Goal: Information Seeking & Learning: Understand process/instructions

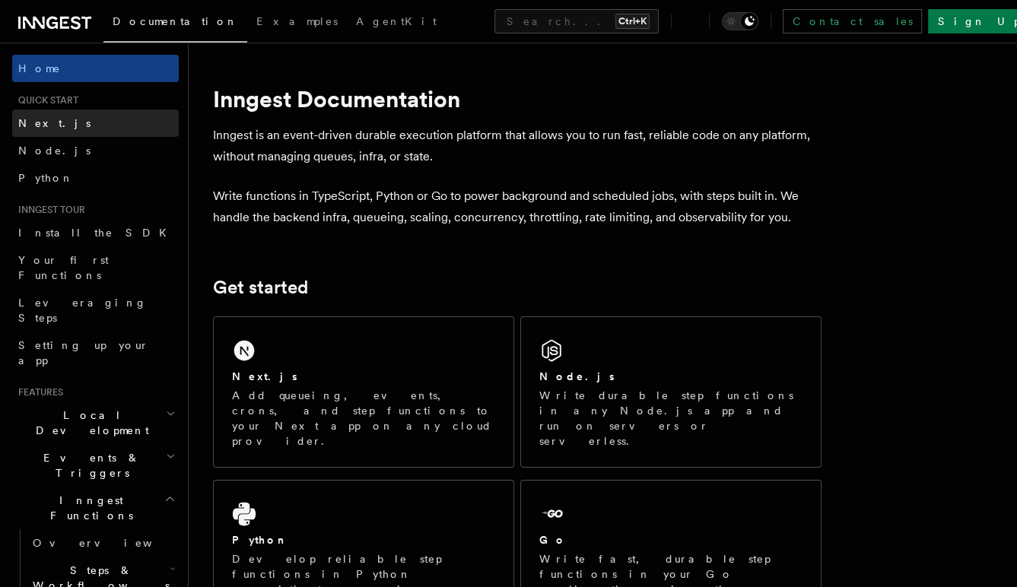
click at [58, 132] on link "Next.js" at bounding box center [95, 123] width 167 height 27
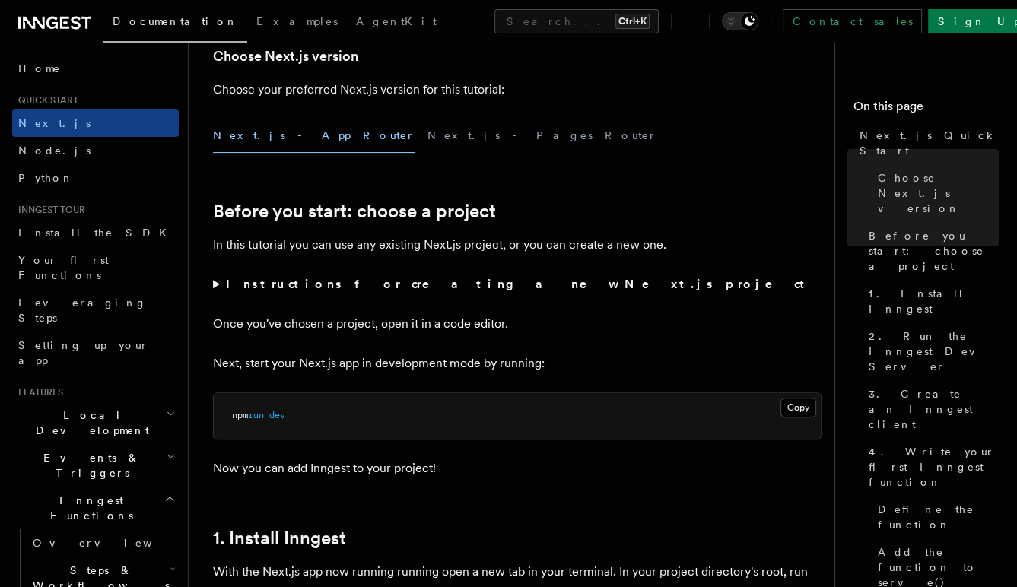
scroll to position [837, 0]
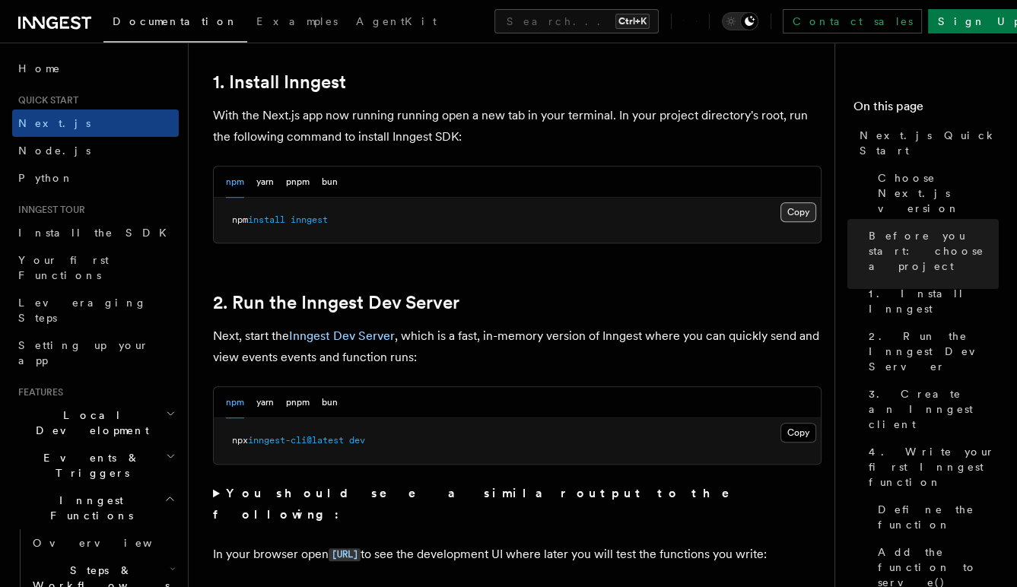
click at [810, 215] on button "Copy Copied" at bounding box center [799, 212] width 36 height 20
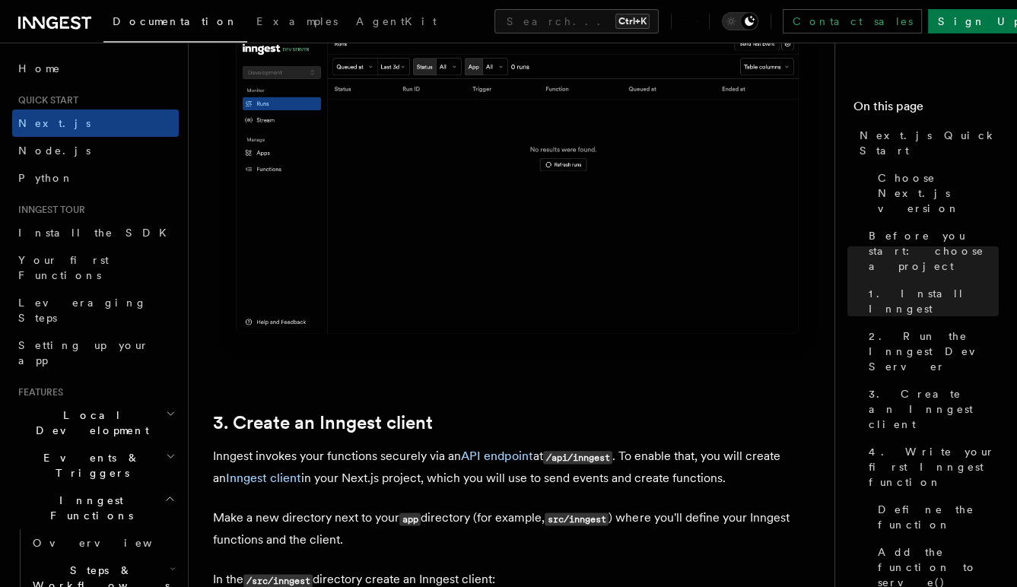
scroll to position [1750, 0]
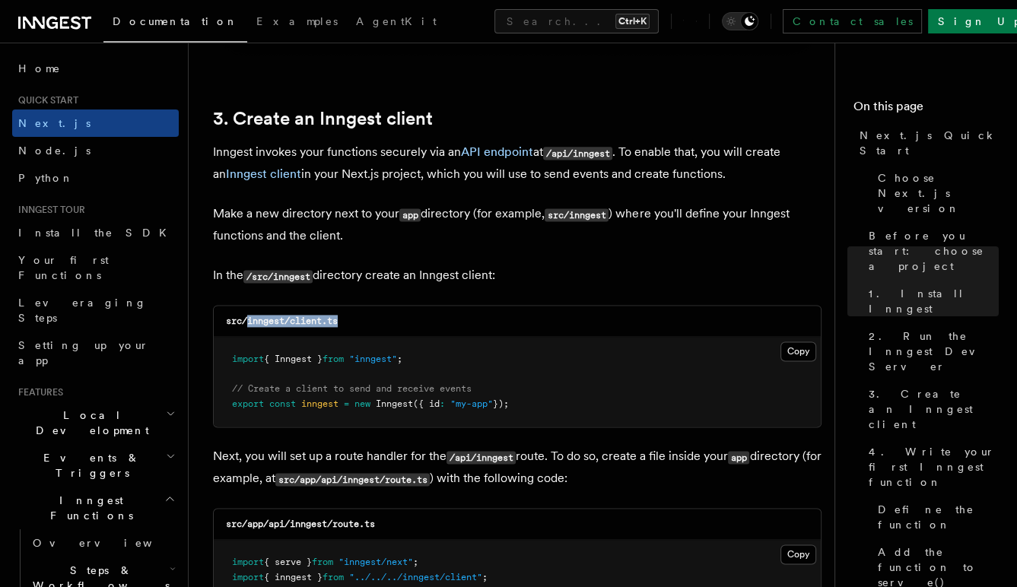
drag, startPoint x: 248, startPoint y: 323, endPoint x: 387, endPoint y: 327, distance: 138.6
click at [387, 327] on div "src/inngest/client.ts" at bounding box center [517, 321] width 607 height 31
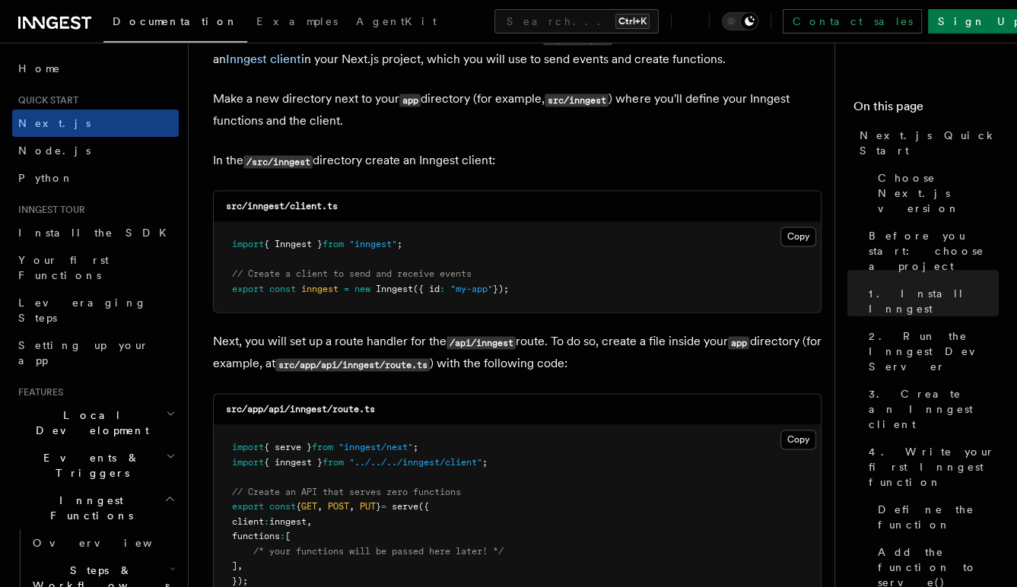
scroll to position [1902, 0]
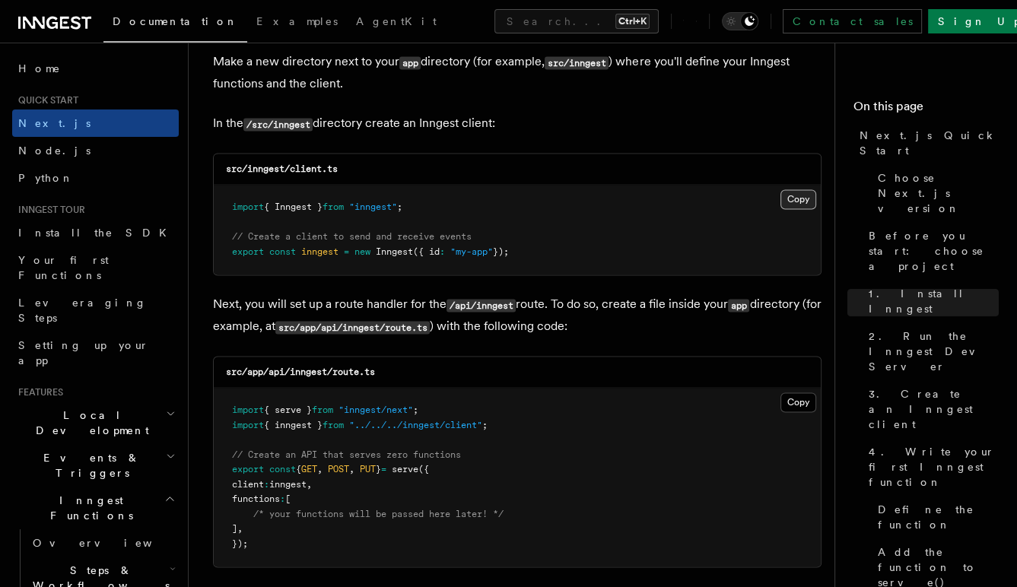
click at [790, 207] on button "Copy Copied" at bounding box center [799, 199] width 36 height 20
click at [772, 408] on pre "import { serve } from "inngest/next" ; import { inngest } from "../../../innges…" at bounding box center [517, 477] width 607 height 179
click at [786, 404] on button "Copy Copied" at bounding box center [799, 403] width 36 height 20
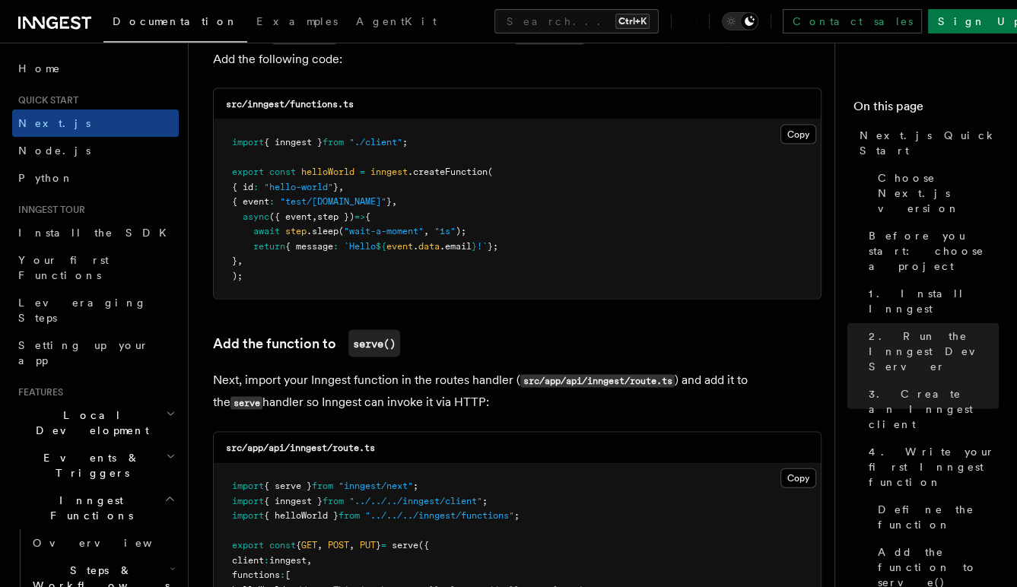
scroll to position [2740, 0]
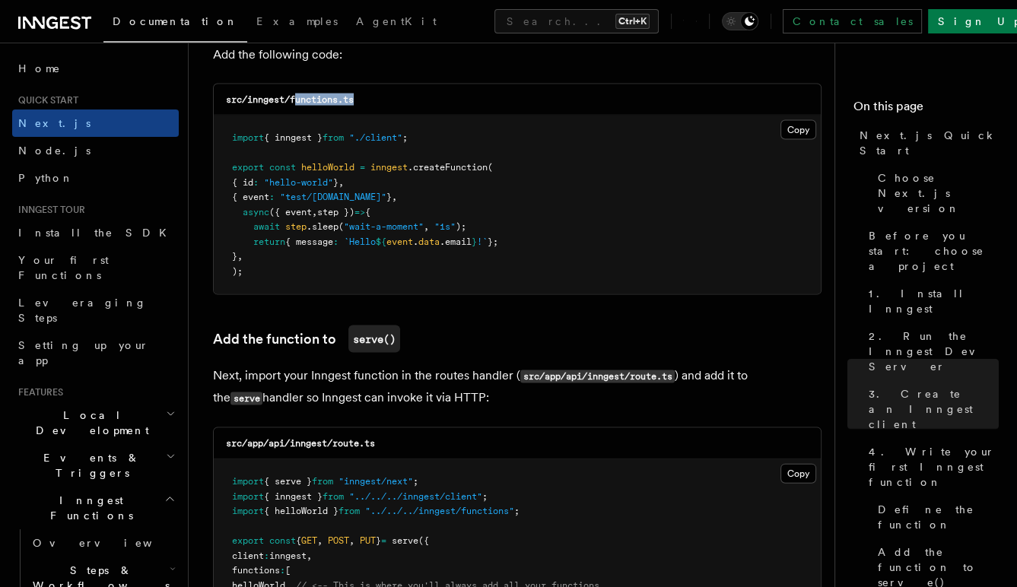
drag, startPoint x: 295, startPoint y: 103, endPoint x: 381, endPoint y: 100, distance: 86.8
click at [381, 100] on div "src/inngest/functions.ts" at bounding box center [517, 99] width 607 height 31
drag, startPoint x: 381, startPoint y: 100, endPoint x: 396, endPoint y: 100, distance: 15.2
click at [396, 100] on div "src/inngest/functions.ts" at bounding box center [517, 99] width 607 height 31
copy code "functions.ts"
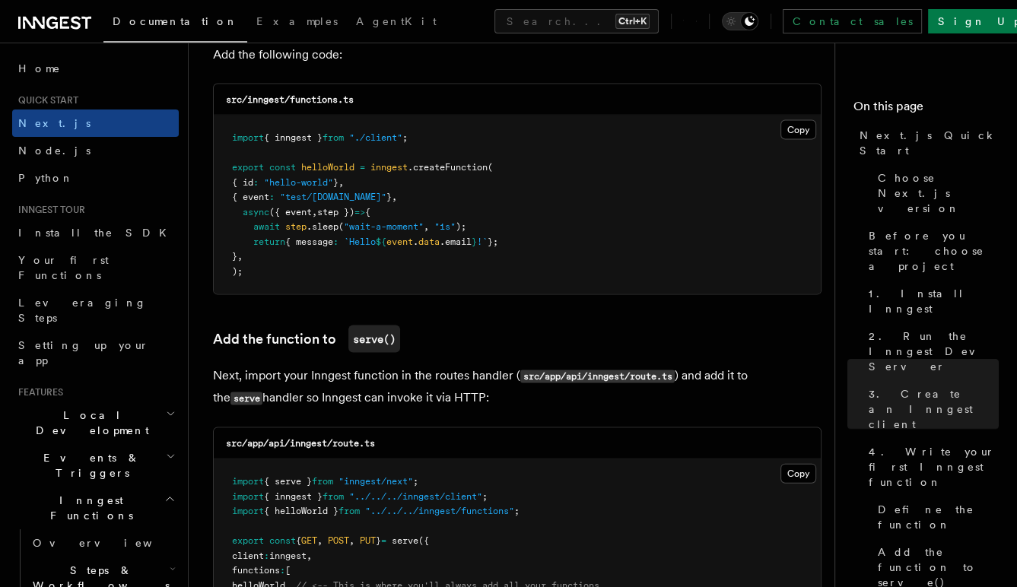
click at [413, 201] on pre "import { inngest } from "./client" ; export const helloWorld = inngest .createF…" at bounding box center [517, 205] width 607 height 179
